Goal: Information Seeking & Learning: Check status

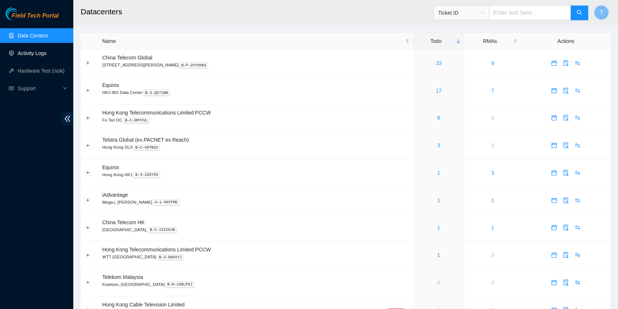
click at [39, 56] on link "Activity Logs" at bounding box center [32, 53] width 29 height 6
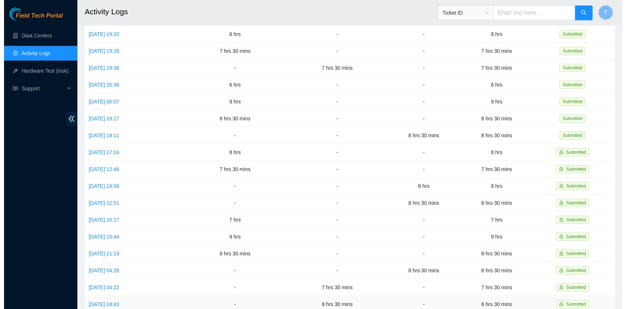
scroll to position [44, 0]
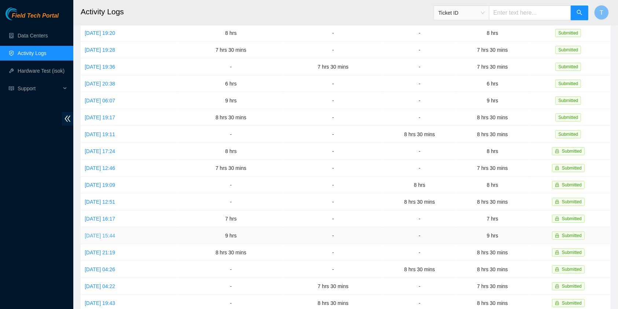
click at [111, 232] on link "Mon, 08 Sep 2025 15:44" at bounding box center [100, 235] width 30 height 6
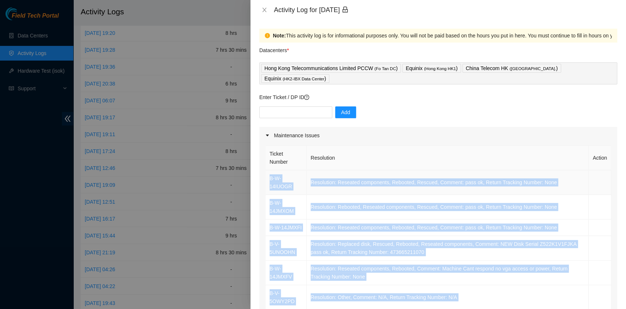
drag, startPoint x: 460, startPoint y: 202, endPoint x: 267, endPoint y: 170, distance: 196.3
click at [267, 170] on tbody "B-W-14IUOGR Resolution: Reseated components, Rebooted, Rescued, Comment: pass o…" at bounding box center [438, 301] width 346 height 262
copy tbody "B-W-14IUOGR Resolution: Reseated components, Rebooted, Rescued, Comment: pass o…"
click at [265, 11] on icon "close" at bounding box center [264, 10] width 6 height 6
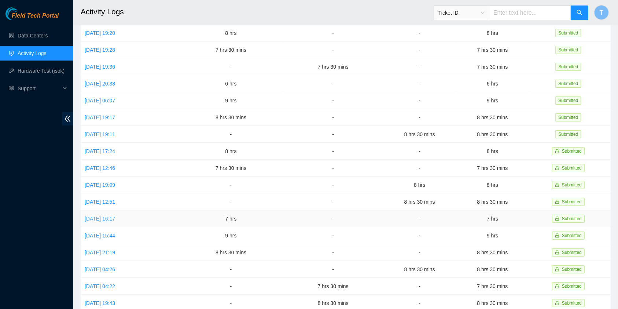
click at [111, 216] on link "Tue, 09 Sep 2025 16:17" at bounding box center [100, 219] width 30 height 6
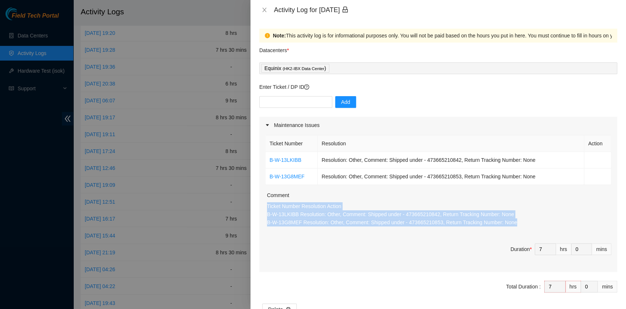
drag, startPoint x: 531, startPoint y: 224, endPoint x: 263, endPoint y: 208, distance: 268.8
click at [263, 208] on div "Ticket Number Resolution Action B-W-13LKIBB Resolution: Other, Comment: Shipped…" at bounding box center [438, 202] width 358 height 138
copy p "Ticket Number Resolution Action B-W-13LKIBB Resolution: Other, Comment: Shipped…"
click at [264, 11] on icon "close" at bounding box center [264, 10] width 4 height 4
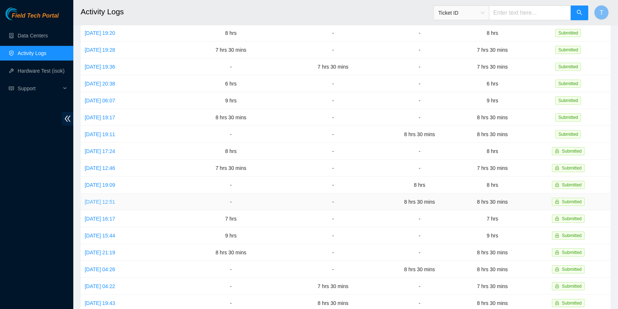
click at [115, 199] on link "Wed, 10 Sep 2025 12:51" at bounding box center [100, 202] width 30 height 6
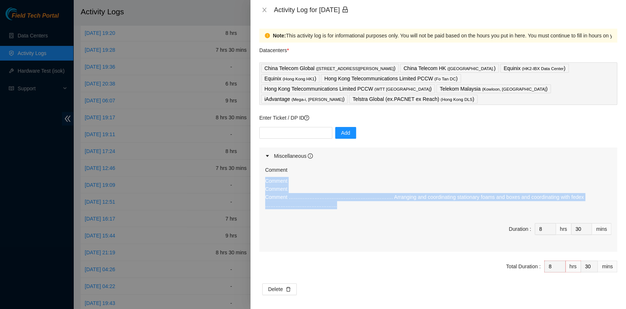
drag, startPoint x: 392, startPoint y: 194, endPoint x: 252, endPoint y: 169, distance: 142.3
click at [252, 169] on div "Note: This activity log is for informational purposes only. You will not be pai…" at bounding box center [437, 164] width 375 height 289
copy p "Comment Comment Comment ……………………………………………………. Arranging and coordinating statio…"
click at [267, 9] on button "Close" at bounding box center [264, 10] width 10 height 7
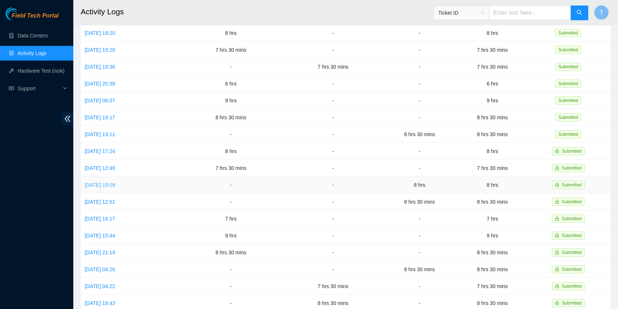
click at [114, 182] on link "Thu, 11 Sep 2025 19:09" at bounding box center [100, 185] width 30 height 6
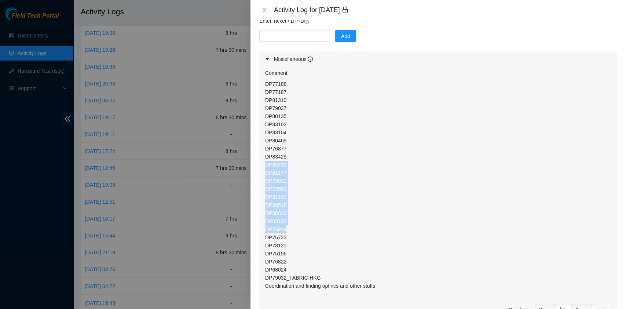
scroll to position [98, 0]
drag, startPoint x: 298, startPoint y: 212, endPoint x: 252, endPoint y: 73, distance: 146.9
click at [252, 73] on div "Note: This activity log is for informational purposes only. You will not be pai…" at bounding box center [437, 164] width 375 height 289
copy p "DP77188 DP77187 DP81310 DP79037 DP80135 DP83102 DP83104 DP80469 DP76877 DP83429…"
click at [267, 10] on icon "close" at bounding box center [264, 10] width 6 height 6
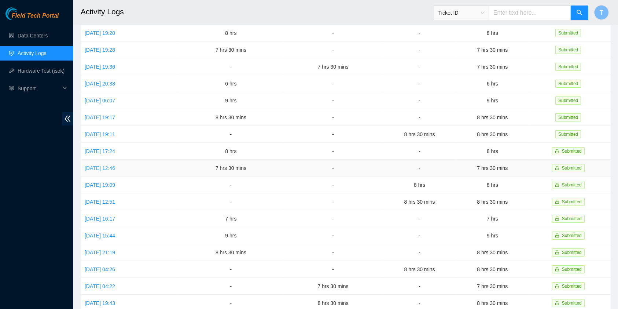
click at [114, 165] on link "Sat, 13 Sep 2025 12:46" at bounding box center [100, 168] width 30 height 6
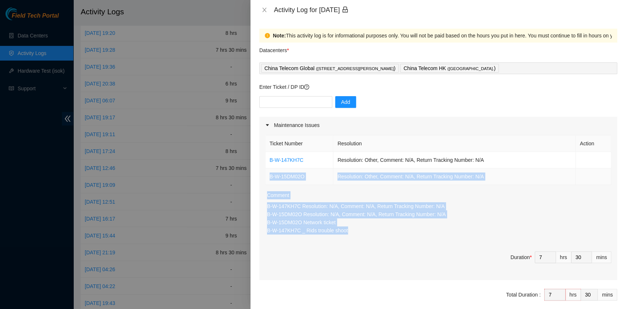
drag, startPoint x: 345, startPoint y: 227, endPoint x: 267, endPoint y: 177, distance: 93.0
click at [267, 177] on div "Ticket Number Resolution Action B-W-147KH7C Resolution: Other, Comment: N/A, Re…" at bounding box center [438, 206] width 358 height 146
copy div "B-W-15DM02O Resolution: Other, Comment: N/A, Return Tracking Number: N/A Commen…"
click at [265, 12] on icon "close" at bounding box center [264, 10] width 6 height 6
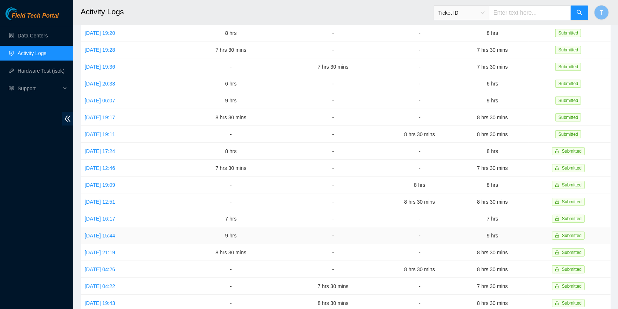
drag, startPoint x: 253, startPoint y: 230, endPoint x: 249, endPoint y: 230, distance: 4.4
click at [249, 230] on td "9 hrs" at bounding box center [231, 235] width 104 height 17
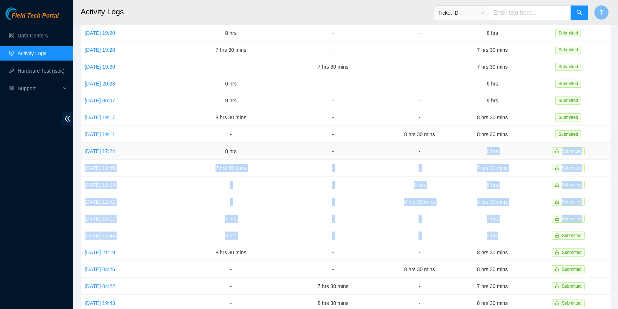
drag, startPoint x: 508, startPoint y: 230, endPoint x: 482, endPoint y: 142, distance: 91.4
click at [482, 142] on tbody "Sun, 21 Sep 2025 19:20 8 hrs - - 8 hrs Submitted Sat, 20 Sep 2025 19:28 7 hrs 3…" at bounding box center [346, 193] width 530 height 337
click at [507, 166] on td "7 hrs 30 mins" at bounding box center [492, 167] width 73 height 17
click at [521, 165] on td "7 hrs 30 mins" at bounding box center [492, 167] width 73 height 17
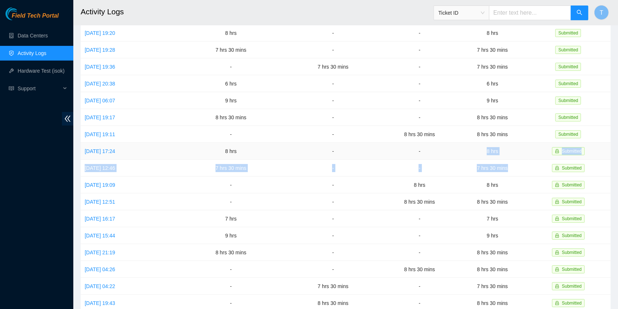
drag, startPoint x: 520, startPoint y: 165, endPoint x: 490, endPoint y: 148, distance: 34.8
click at [490, 148] on tbody "Sun, 21 Sep 2025 19:20 8 hrs - - 8 hrs Submitted Sat, 20 Sep 2025 19:28 7 hrs 3…" at bounding box center [346, 193] width 530 height 337
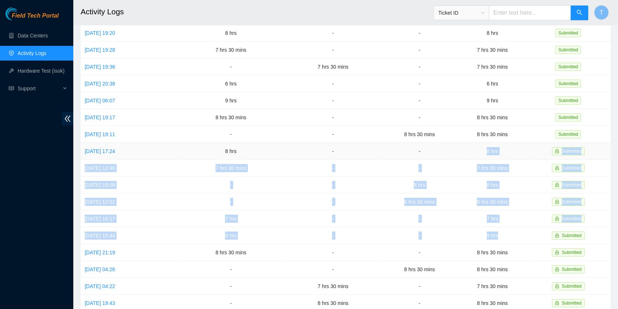
drag, startPoint x: 509, startPoint y: 227, endPoint x: 485, endPoint y: 144, distance: 87.0
click at [485, 144] on tbody "Sun, 21 Sep 2025 19:20 8 hrs - - 8 hrs Submitted Sat, 20 Sep 2025 19:28 7 hrs 3…" at bounding box center [346, 193] width 530 height 337
click at [110, 131] on link "Mon, 15 Sep 2025 19:11" at bounding box center [100, 134] width 30 height 6
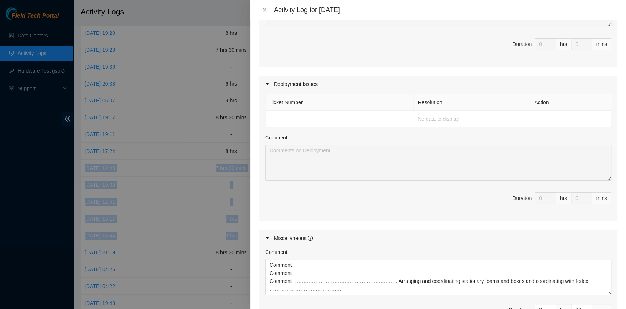
scroll to position [329, 0]
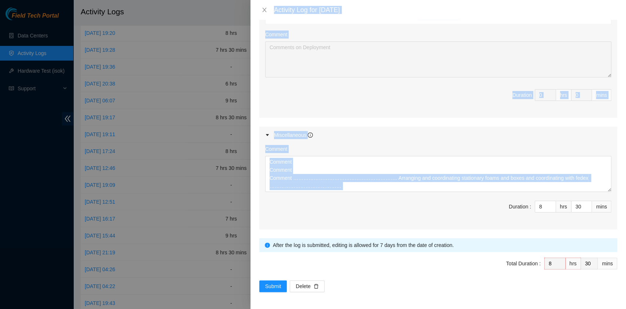
drag, startPoint x: 410, startPoint y: 191, endPoint x: 226, endPoint y: 180, distance: 184.7
click at [226, 180] on div "Activity Log for 15-09-2025 Note: This activity log is for informational purpos…" at bounding box center [313, 154] width 626 height 309
click at [351, 187] on textarea "Comment Comment Comment ……………………………………………………. Arranging and coordinating statio…" at bounding box center [438, 174] width 346 height 36
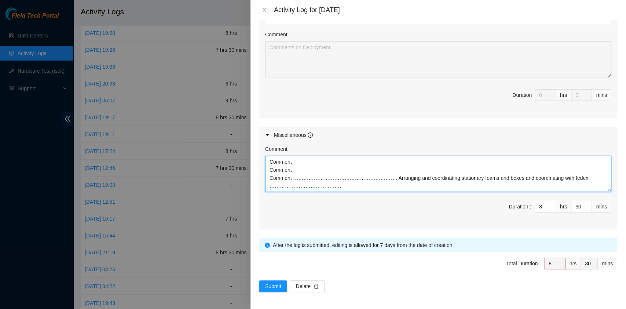
drag, startPoint x: 347, startPoint y: 186, endPoint x: 242, endPoint y: 162, distance: 107.9
click at [242, 162] on div "Activity Log for 15-09-2025 Note: This activity log is for informational purpos…" at bounding box center [313, 154] width 626 height 309
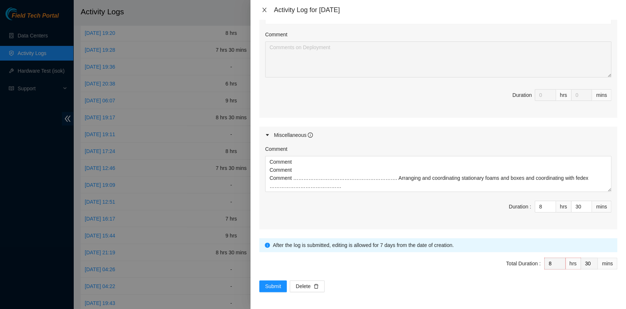
click at [263, 10] on icon "close" at bounding box center [264, 10] width 6 height 6
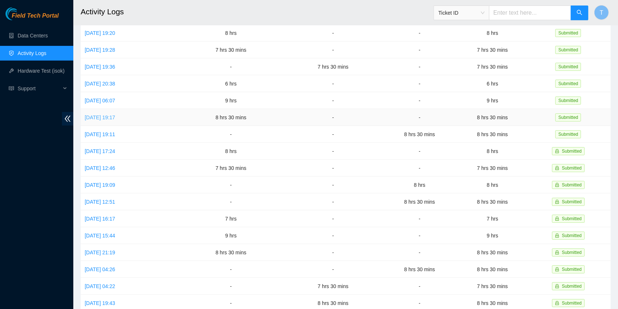
click at [107, 114] on link "Tue, 16 Sep 2025 19:17" at bounding box center [100, 117] width 30 height 6
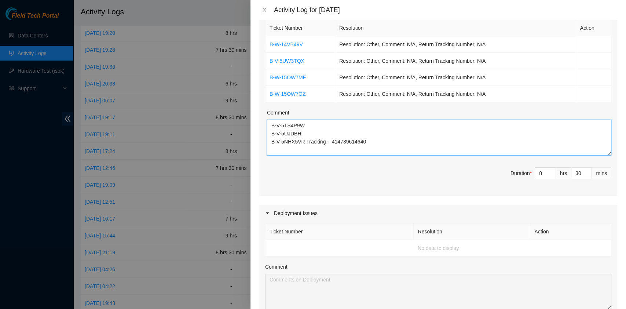
scroll to position [147, 0]
click at [261, 10] on icon "close" at bounding box center [264, 10] width 6 height 6
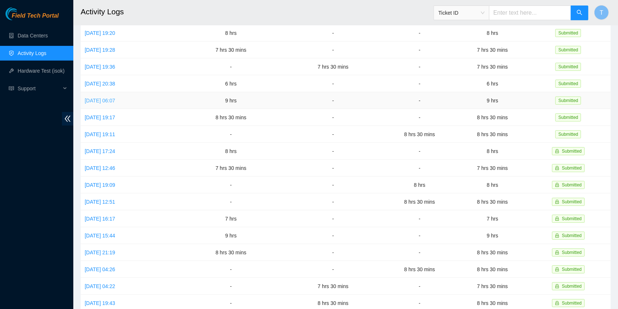
click at [111, 98] on link "Wed, 17 Sep 2025 06:07" at bounding box center [100, 101] width 30 height 6
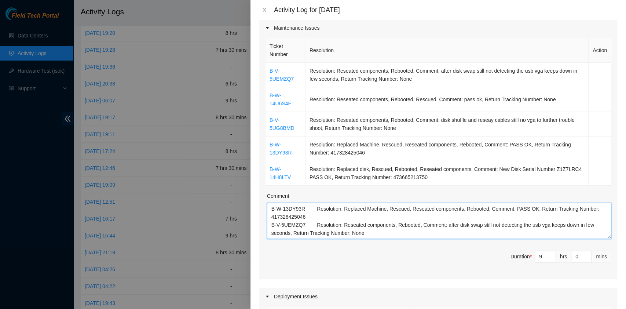
scroll to position [98, 0]
click at [263, 7] on icon "close" at bounding box center [264, 10] width 6 height 6
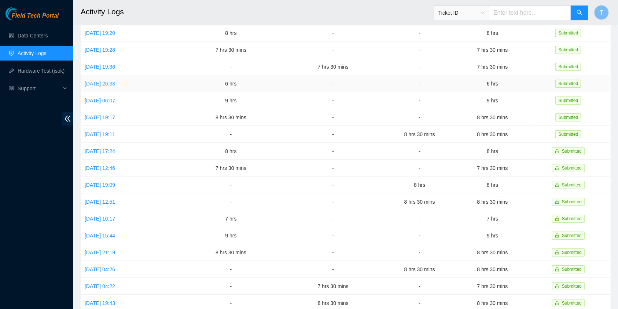
click at [103, 81] on link "Thu, 18 Sep 2025 20:38" at bounding box center [100, 84] width 30 height 6
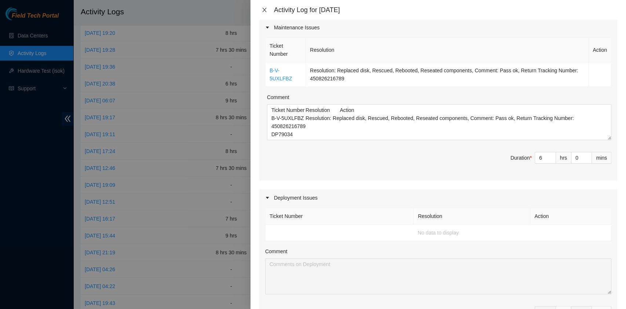
click at [266, 10] on icon "close" at bounding box center [264, 10] width 6 height 6
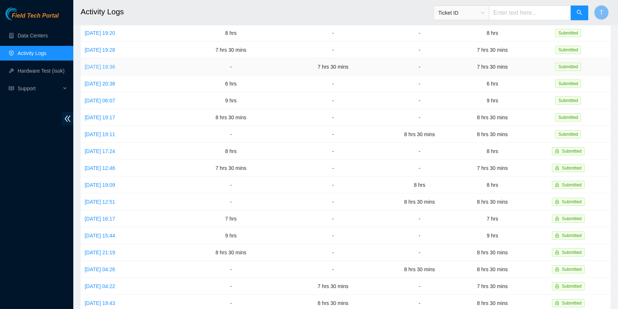
click at [111, 64] on link "Fri, 19 Sep 2025 19:36" at bounding box center [100, 67] width 30 height 6
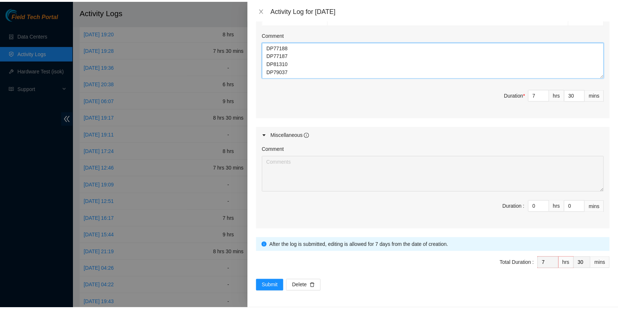
scroll to position [1, 0]
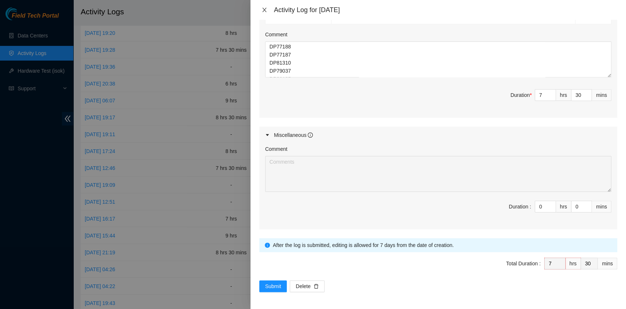
click at [265, 8] on icon "close" at bounding box center [264, 10] width 6 height 6
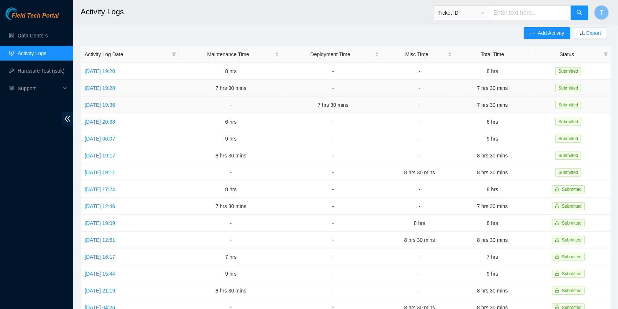
scroll to position [0, 0]
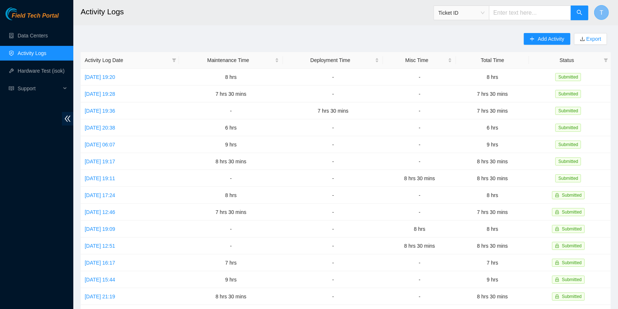
click at [602, 13] on span "T" at bounding box center [602, 12] width 4 height 9
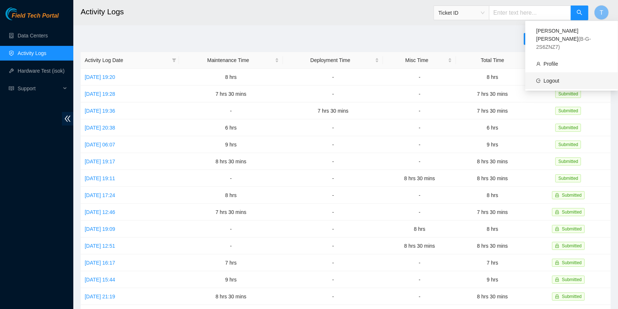
click at [547, 78] on link "Logout" at bounding box center [552, 81] width 16 height 6
